Goal: Task Accomplishment & Management: Manage account settings

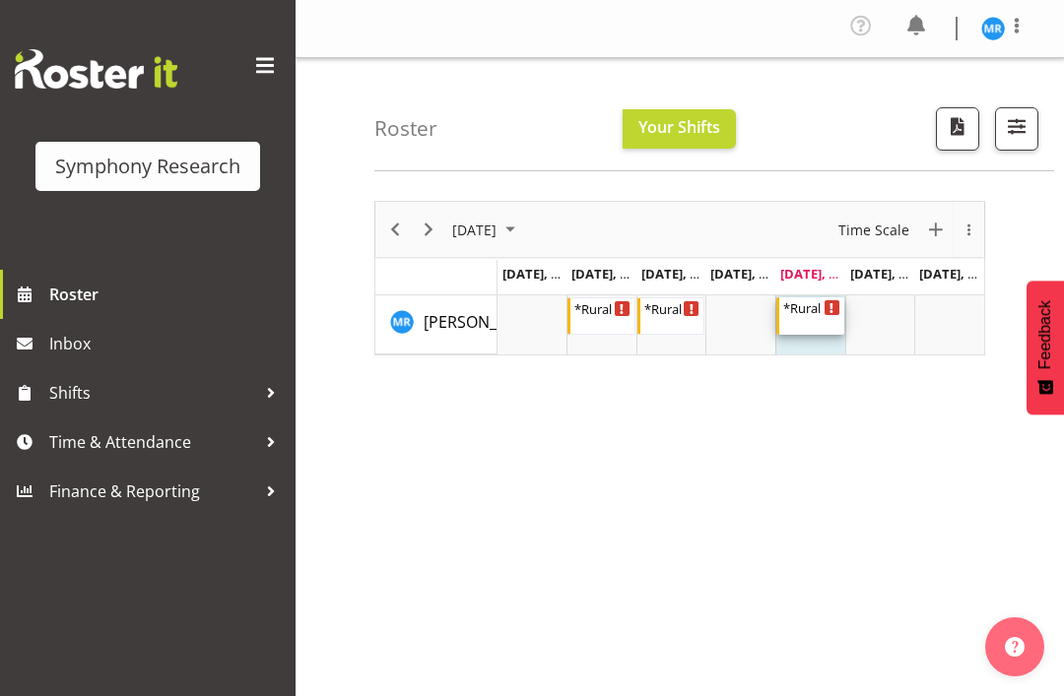
click at [814, 313] on div "*Rural Omni" at bounding box center [811, 308] width 57 height 20
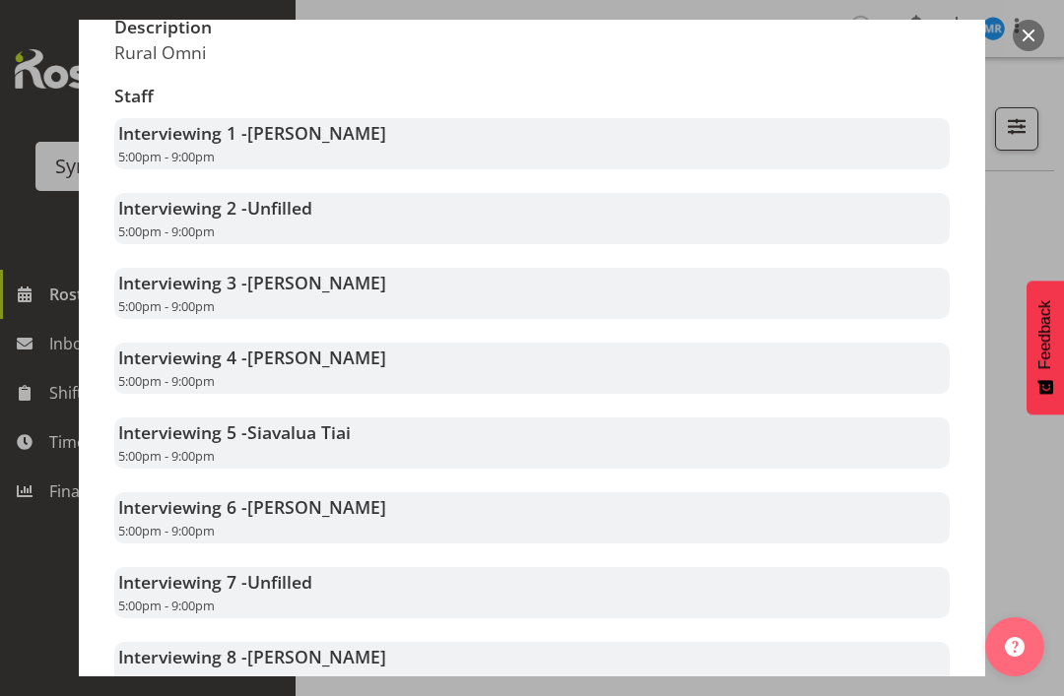
scroll to position [501, 0]
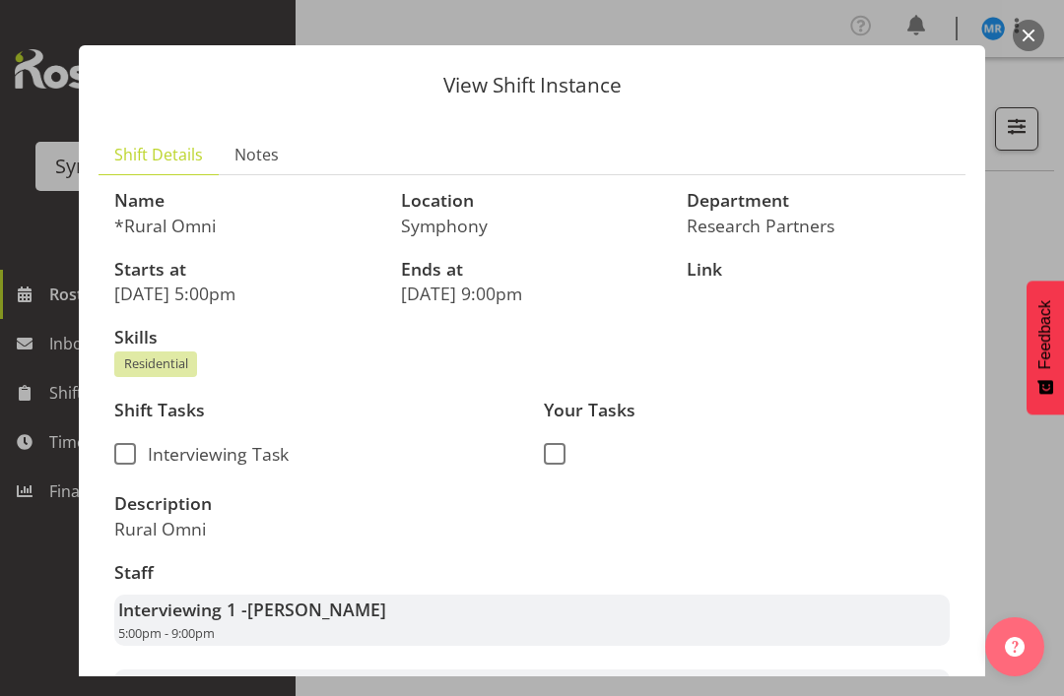
click at [1032, 28] on button "button" at bounding box center [1029, 36] width 32 height 32
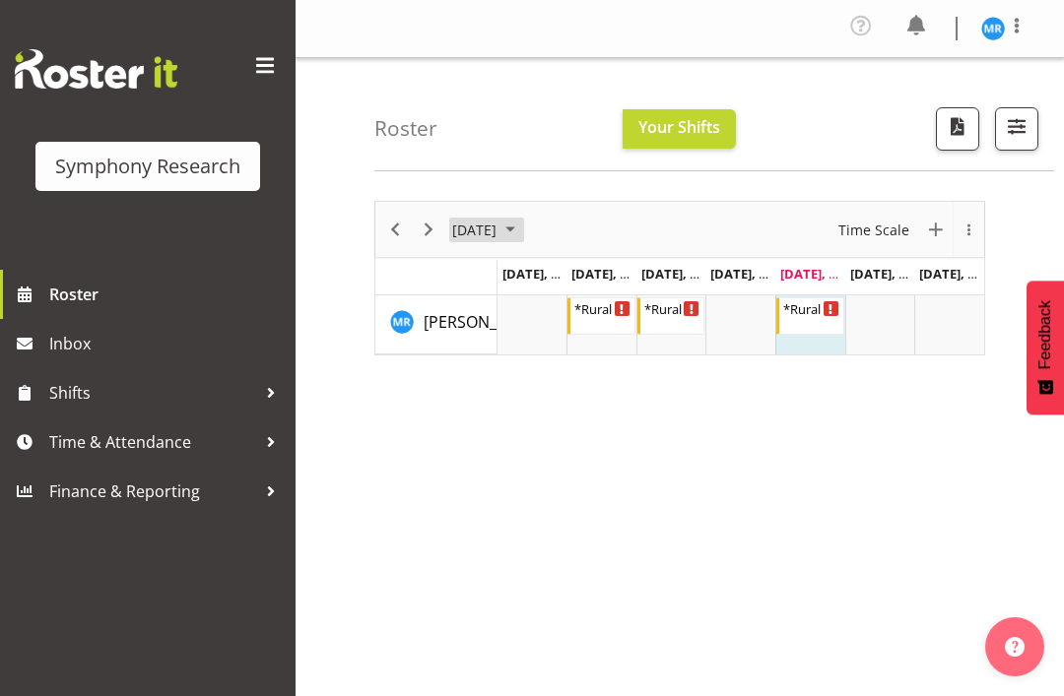
click at [522, 229] on span "August 2025" at bounding box center [510, 230] width 24 height 25
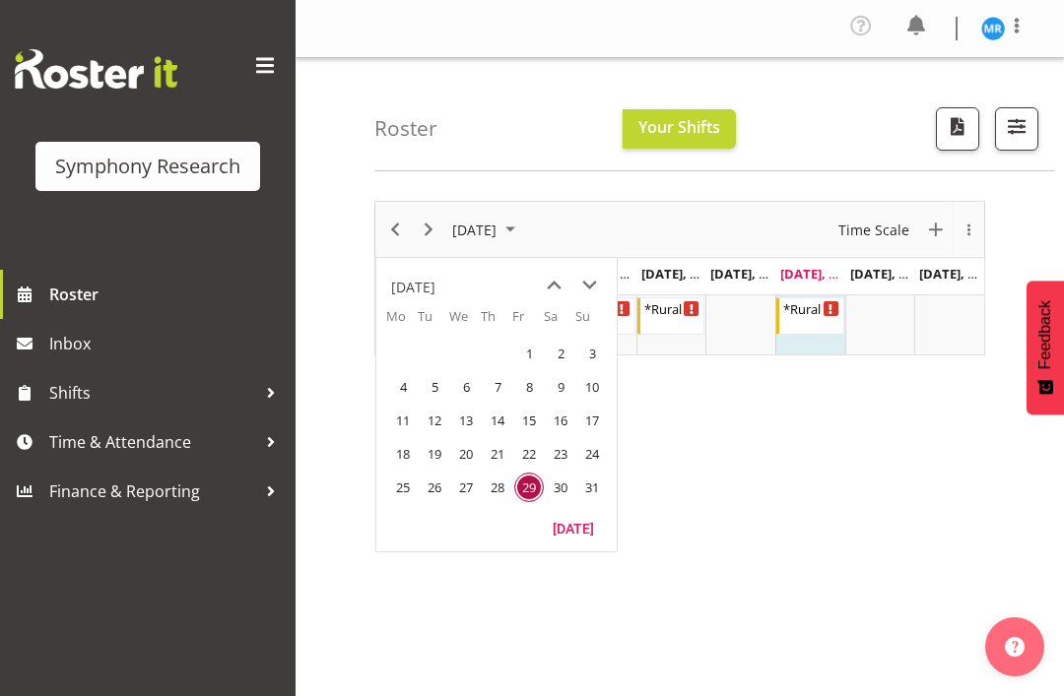
click at [592, 278] on span "next month" at bounding box center [589, 285] width 34 height 35
click at [404, 362] on span "1" at bounding box center [403, 354] width 30 height 30
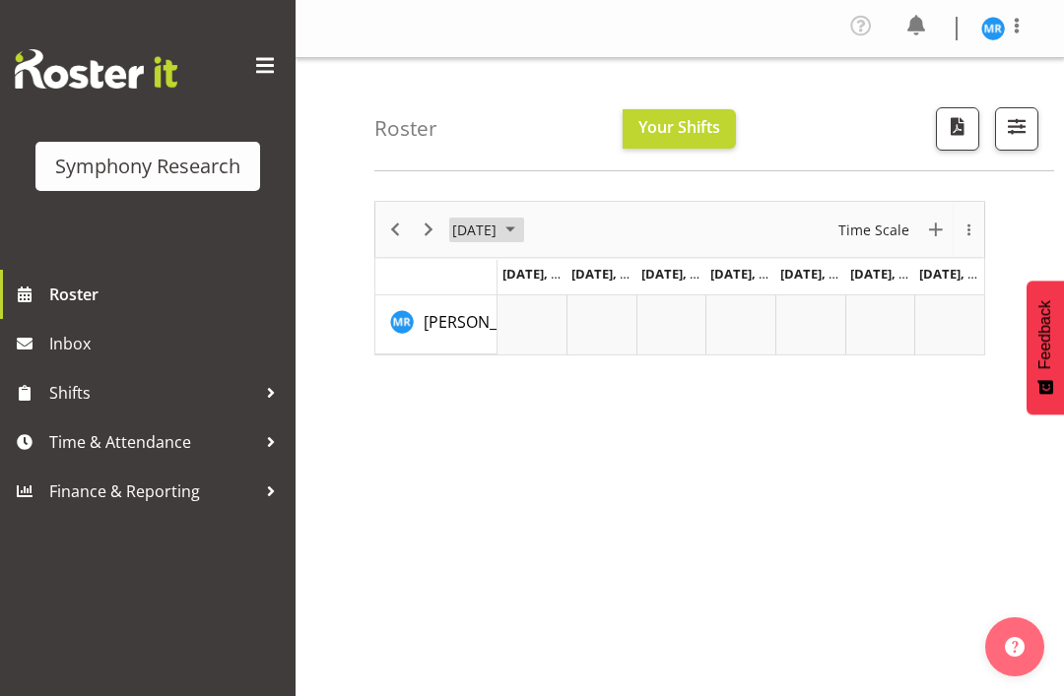
click at [522, 232] on span "September 2025" at bounding box center [510, 230] width 24 height 25
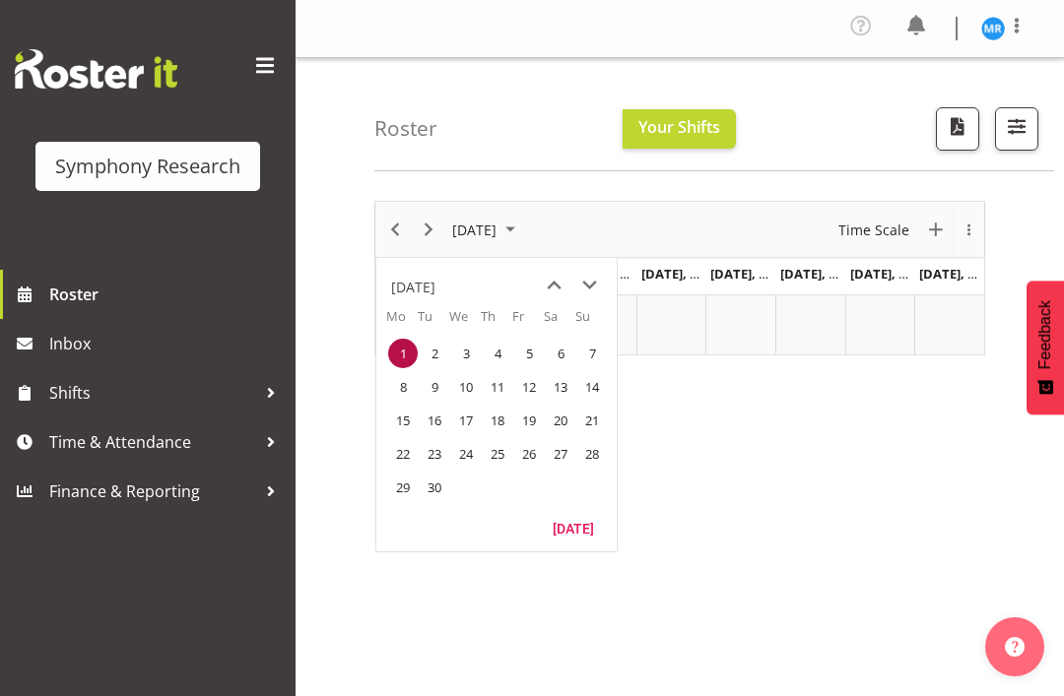
click at [408, 381] on span "8" at bounding box center [403, 387] width 30 height 30
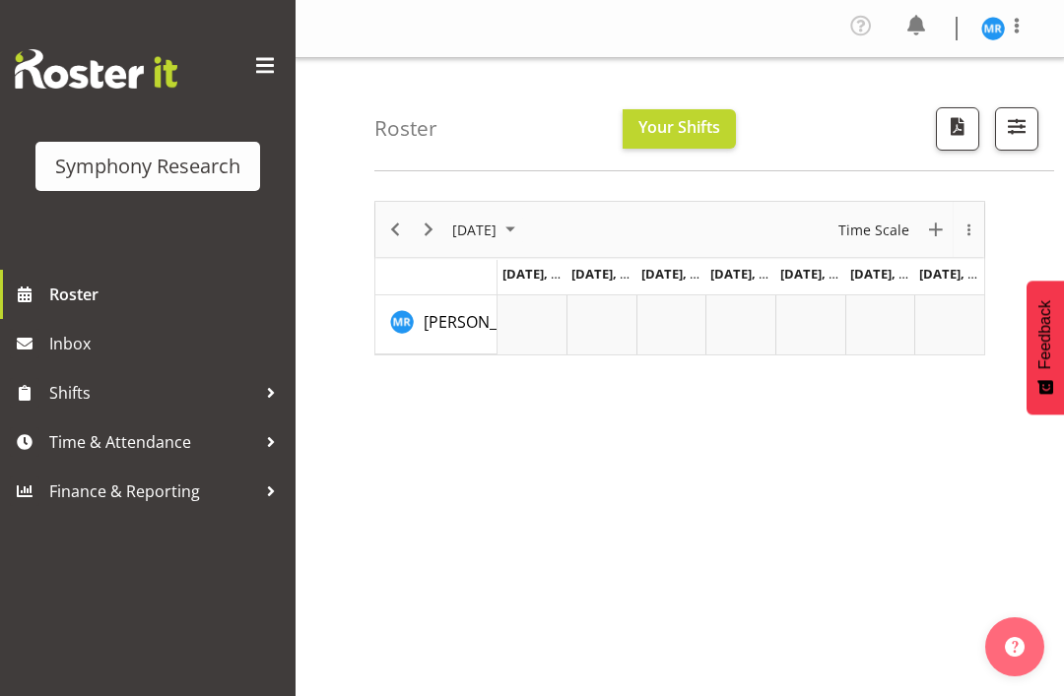
click at [522, 223] on span "September 2025" at bounding box center [510, 230] width 24 height 25
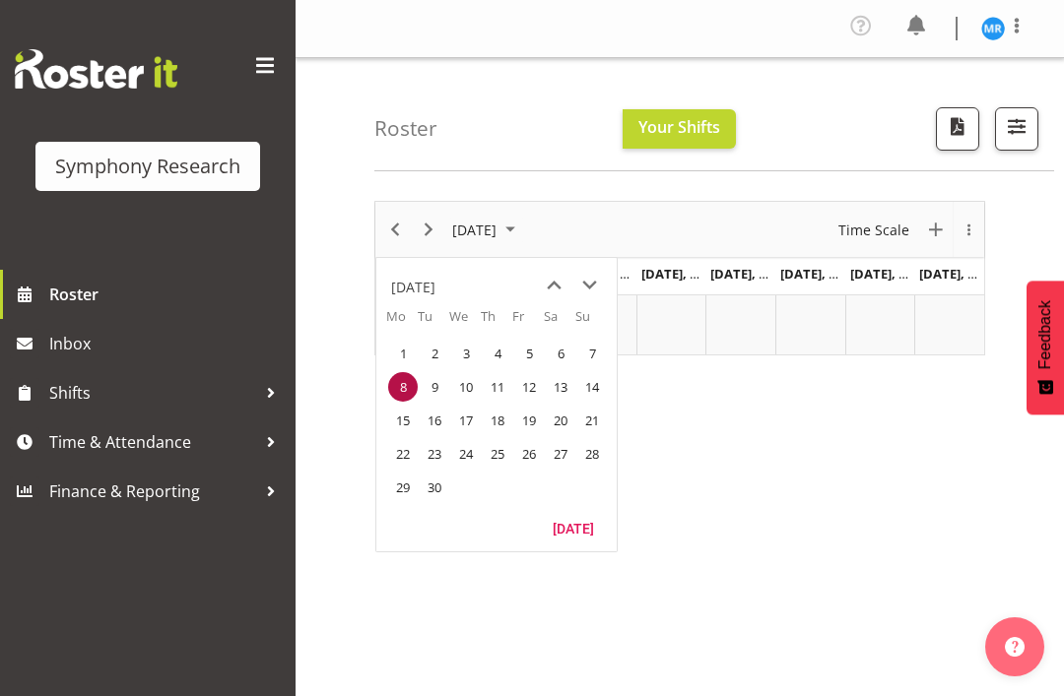
click at [409, 417] on span "15" at bounding box center [403, 421] width 30 height 30
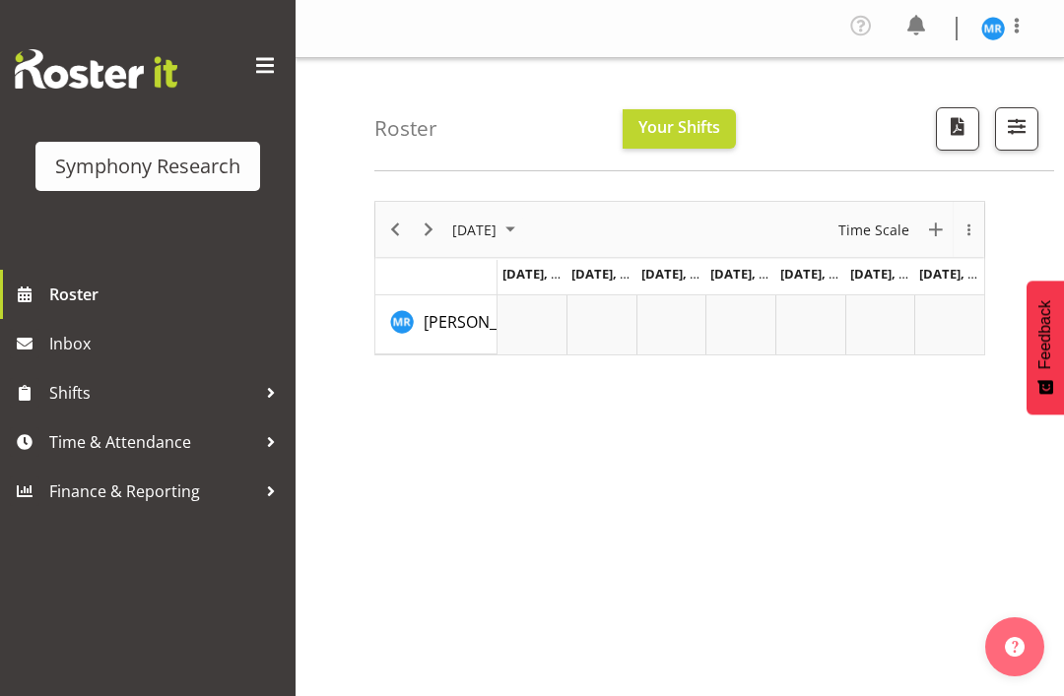
click at [498, 227] on span "September 2025" at bounding box center [474, 230] width 48 height 25
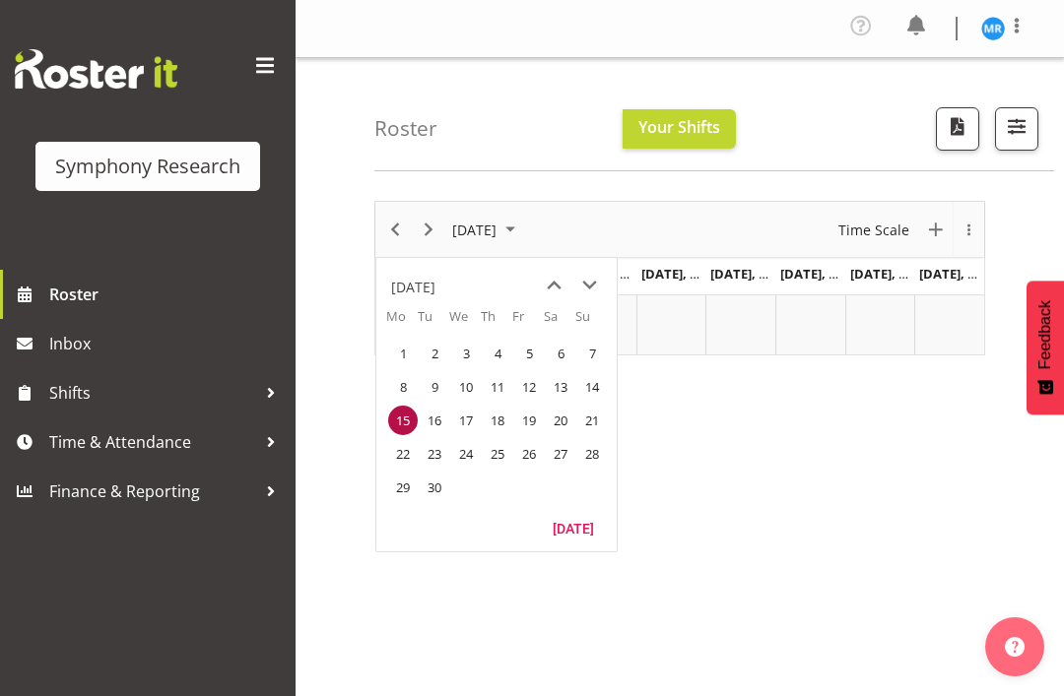
click at [404, 453] on span "22" at bounding box center [403, 454] width 30 height 30
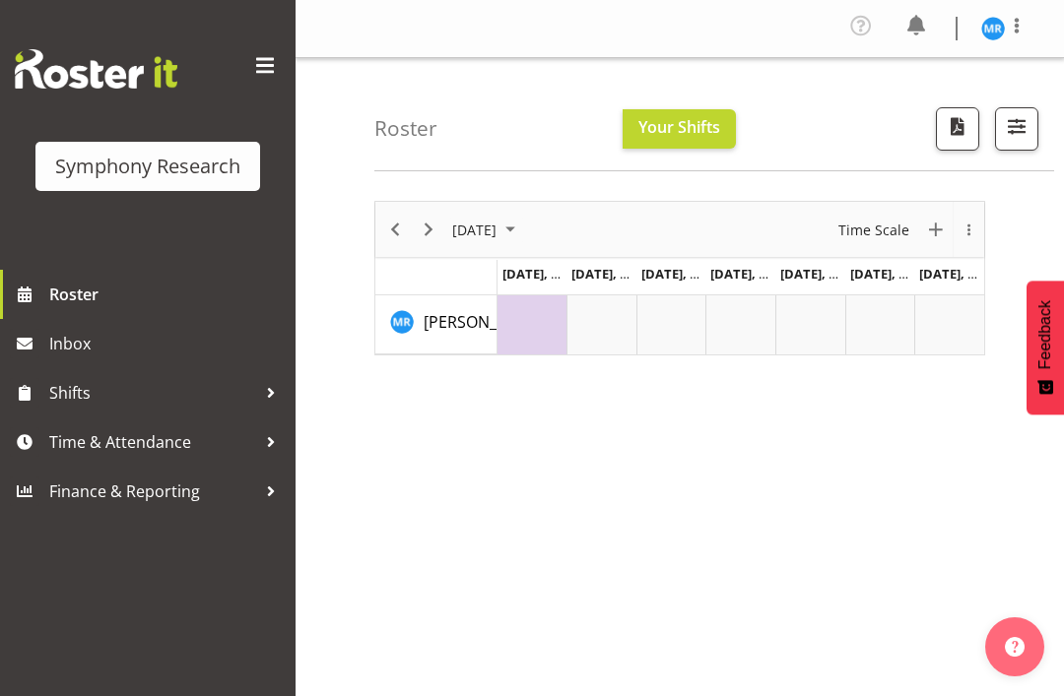
click at [629, 338] on td "Timeline Week of September 22, 2025" at bounding box center [601, 325] width 70 height 59
click at [622, 435] on div "September 2025 New Event Today Time Scale Day Week Fortnight Month calendar Mon…" at bounding box center [719, 580] width 690 height 788
click at [526, 339] on td "Timeline Week of September 22, 2025" at bounding box center [532, 325] width 70 height 59
click at [627, 428] on div "September 2025 New Event Today Time Scale Day Week Fortnight Month calendar Mon…" at bounding box center [719, 580] width 690 height 788
click at [629, 458] on div "September 2025 New Event Today Time Scale Day Week Fortnight Month calendar Mon…" at bounding box center [719, 580] width 690 height 788
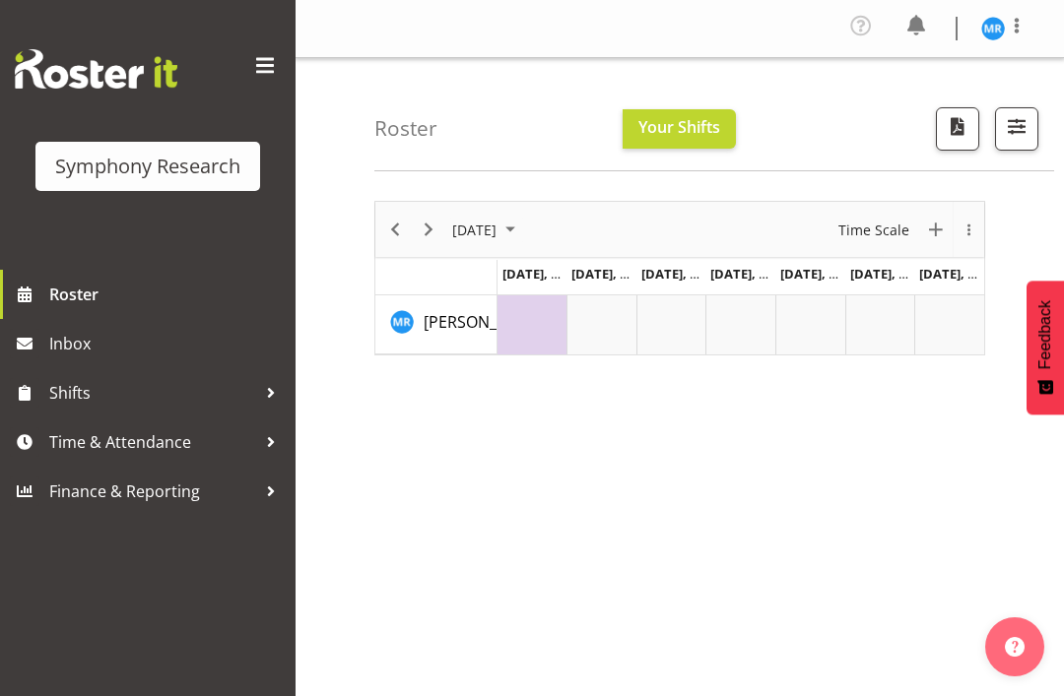
click at [522, 239] on span "September 2025" at bounding box center [510, 230] width 24 height 25
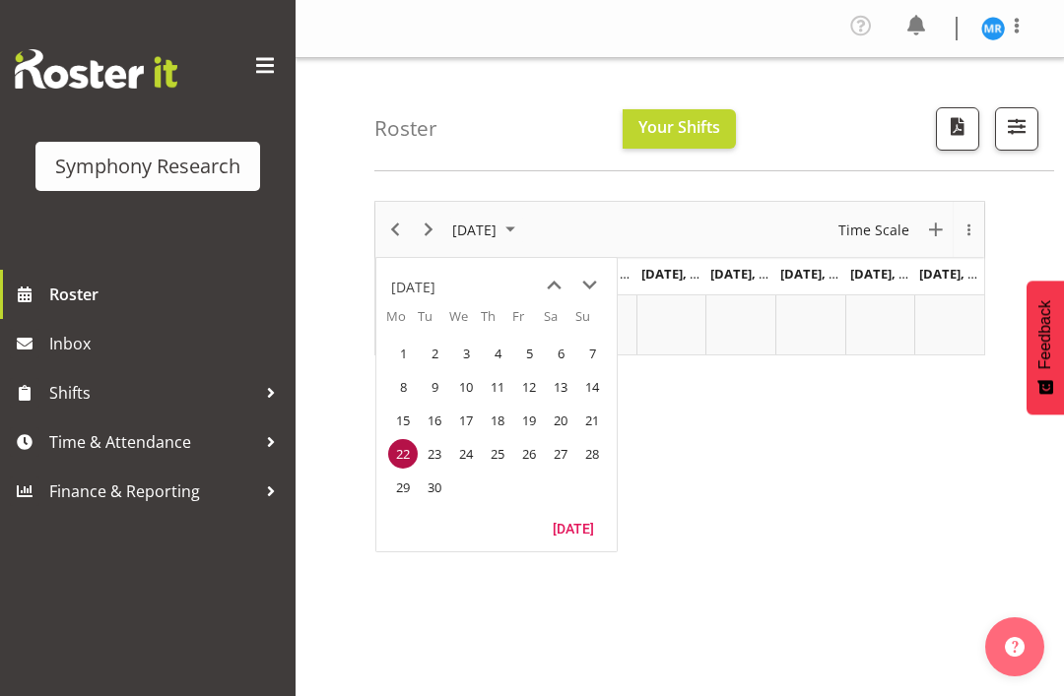
click at [558, 292] on span "previous month" at bounding box center [554, 285] width 34 height 35
click at [532, 494] on span "29" at bounding box center [529, 488] width 30 height 30
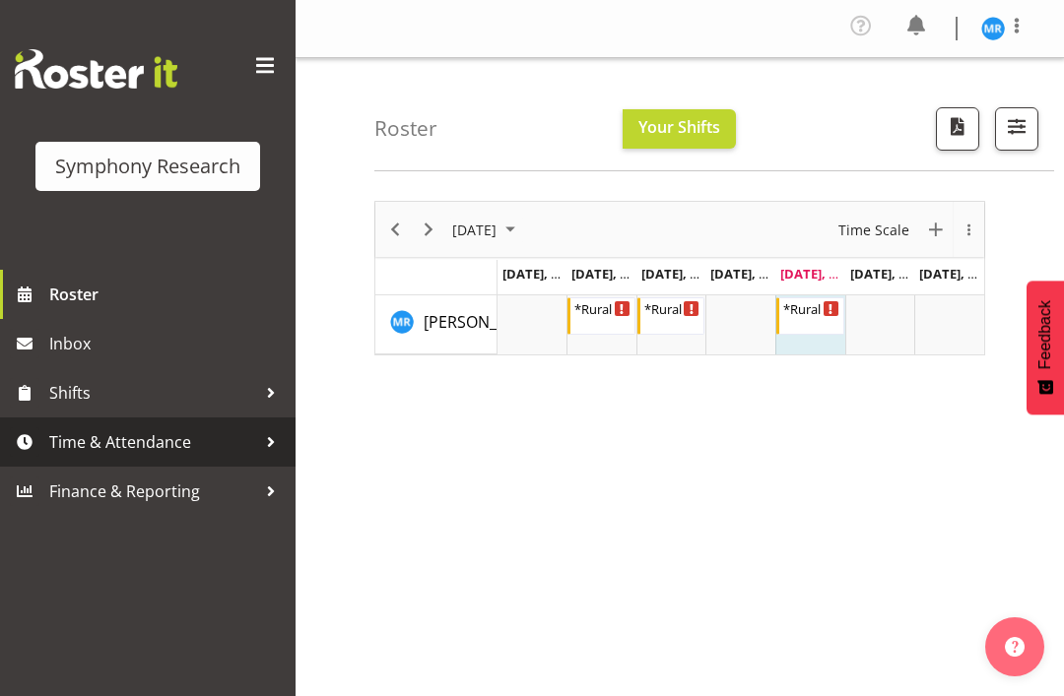
click at [124, 443] on span "Time & Attendance" at bounding box center [152, 443] width 207 height 30
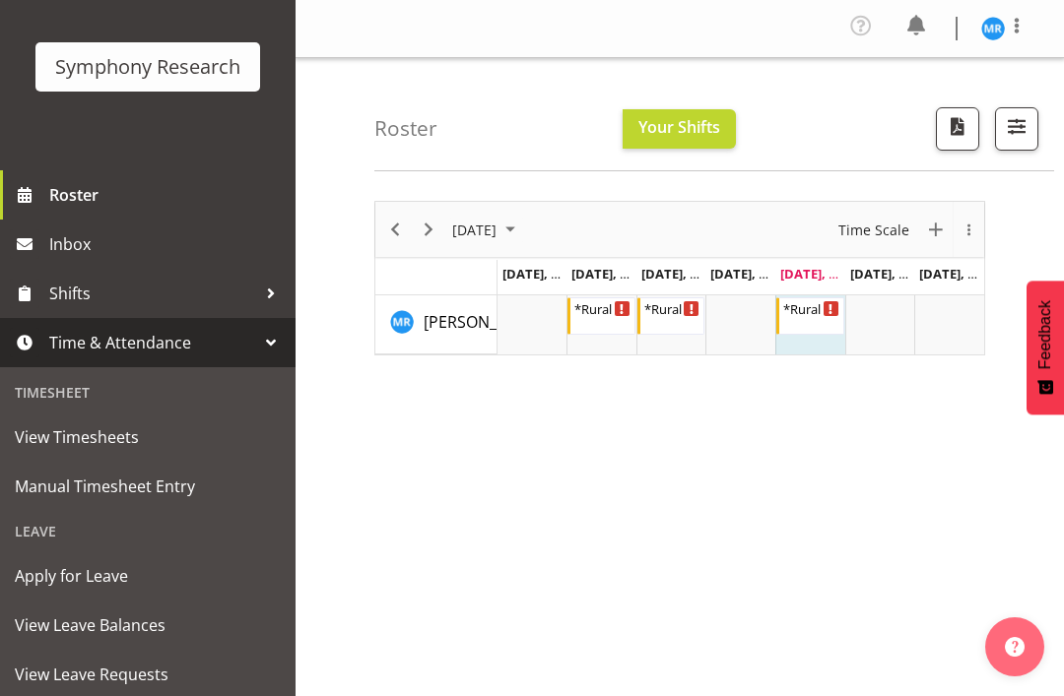
scroll to position [131, 0]
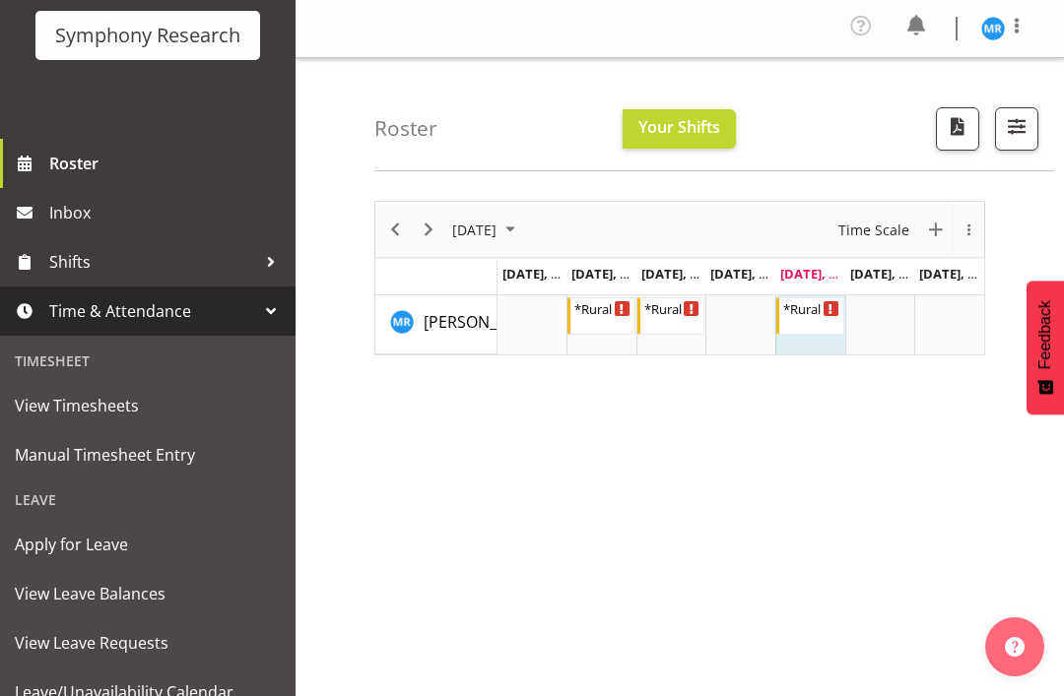
click at [89, 414] on span "View Timesheets" at bounding box center [148, 406] width 266 height 30
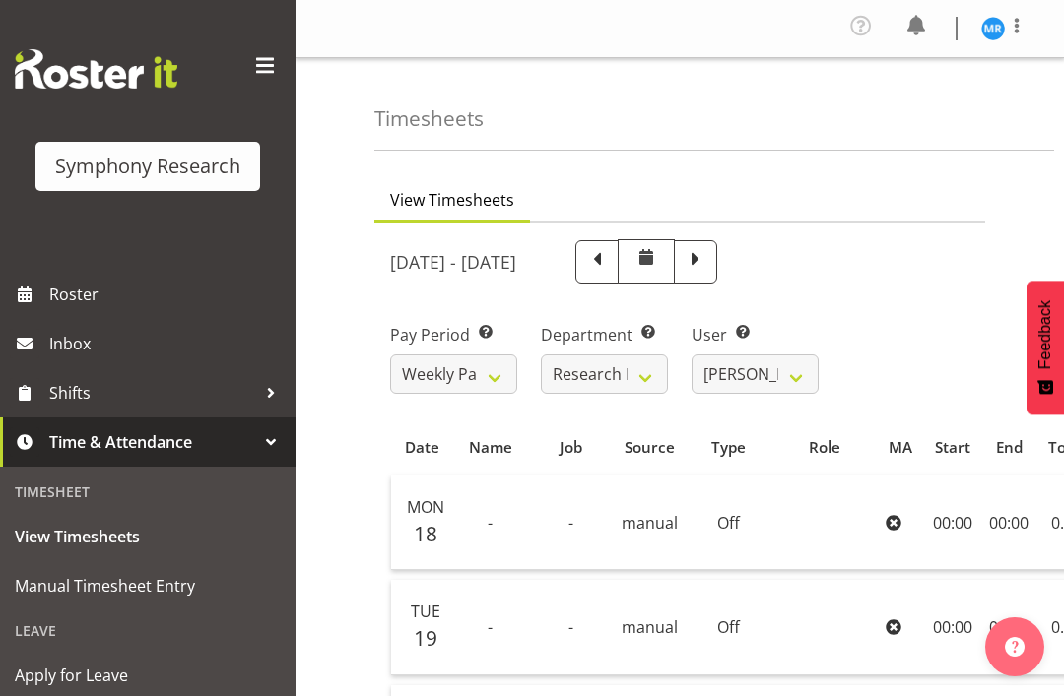
click at [708, 257] on span at bounding box center [696, 260] width 26 height 26
select select
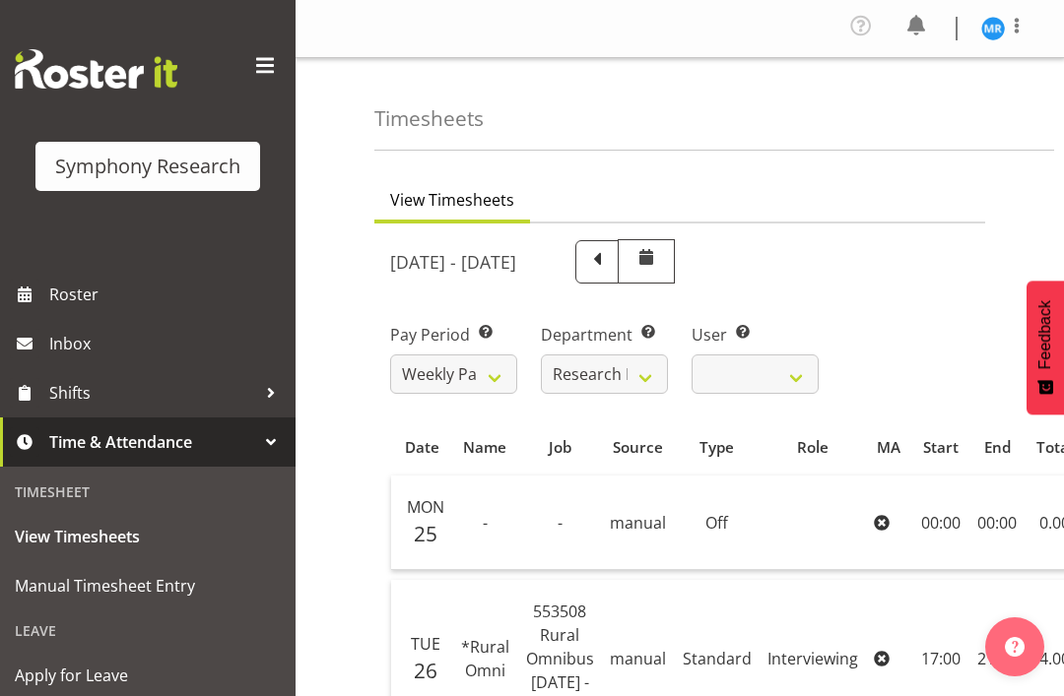
click at [1027, 19] on span at bounding box center [1017, 26] width 24 height 24
click at [931, 119] on link "Log Out" at bounding box center [933, 108] width 189 height 35
